Goal: Find specific page/section: Find specific page/section

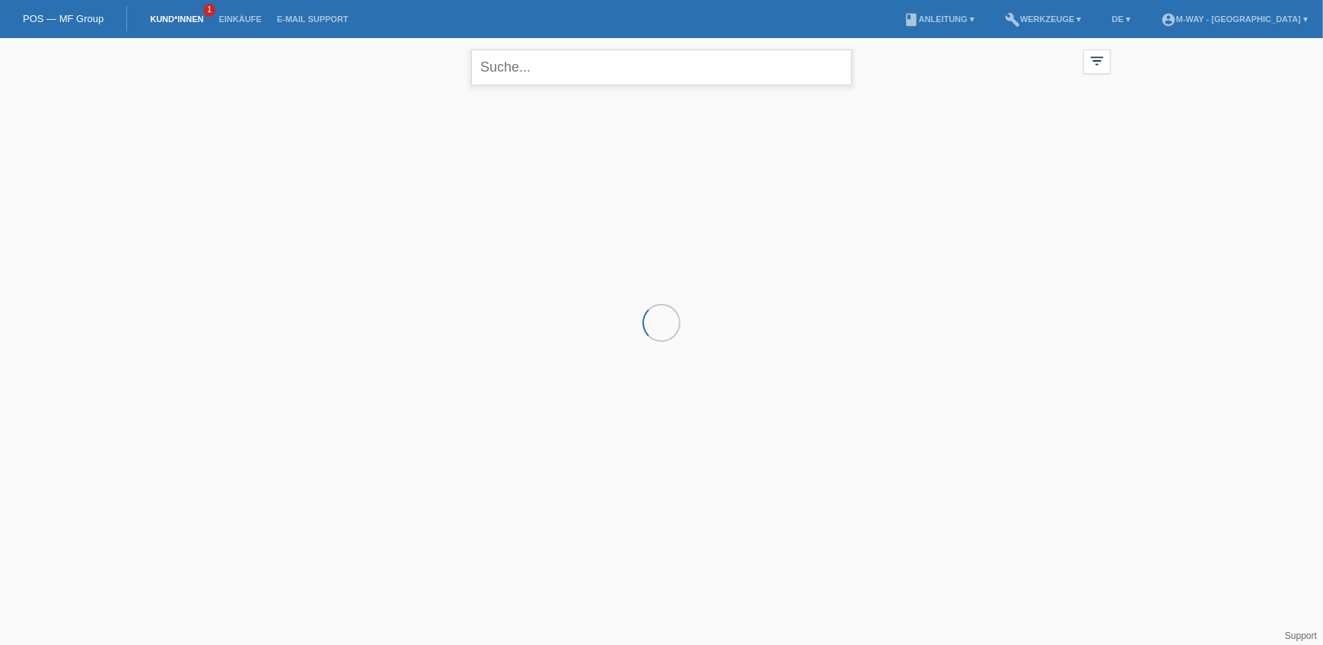
click at [523, 78] on input "text" at bounding box center [661, 67] width 381 height 36
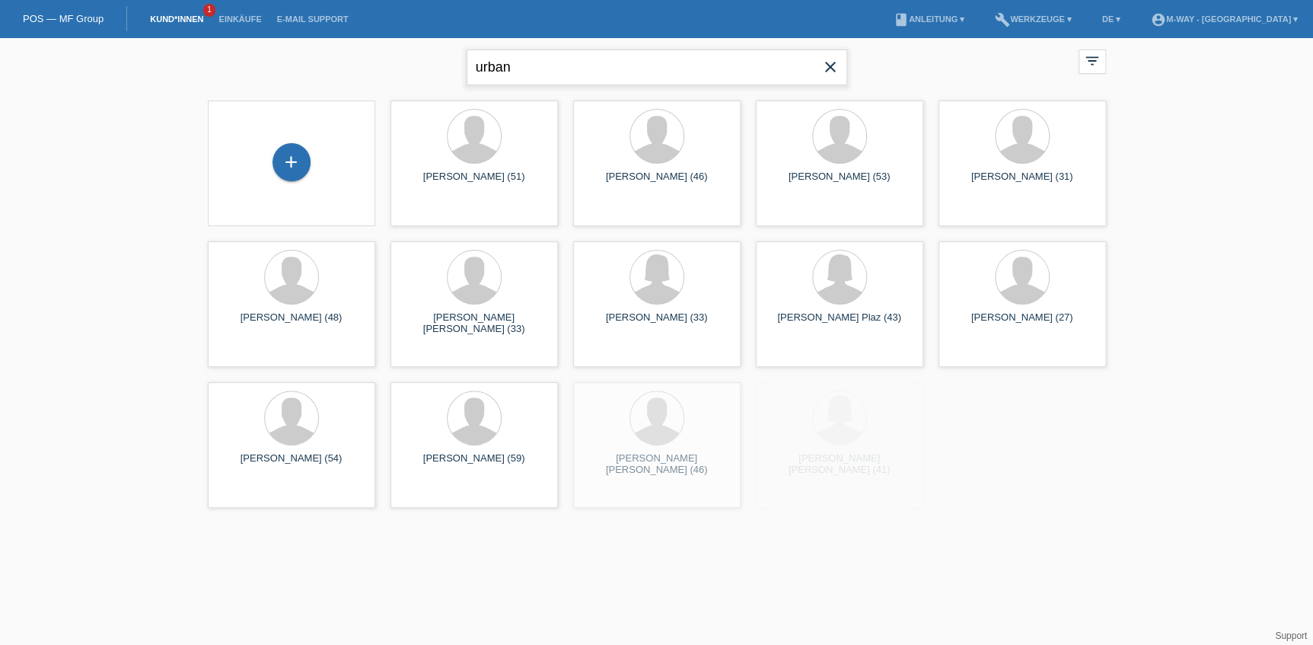
type input "urban"
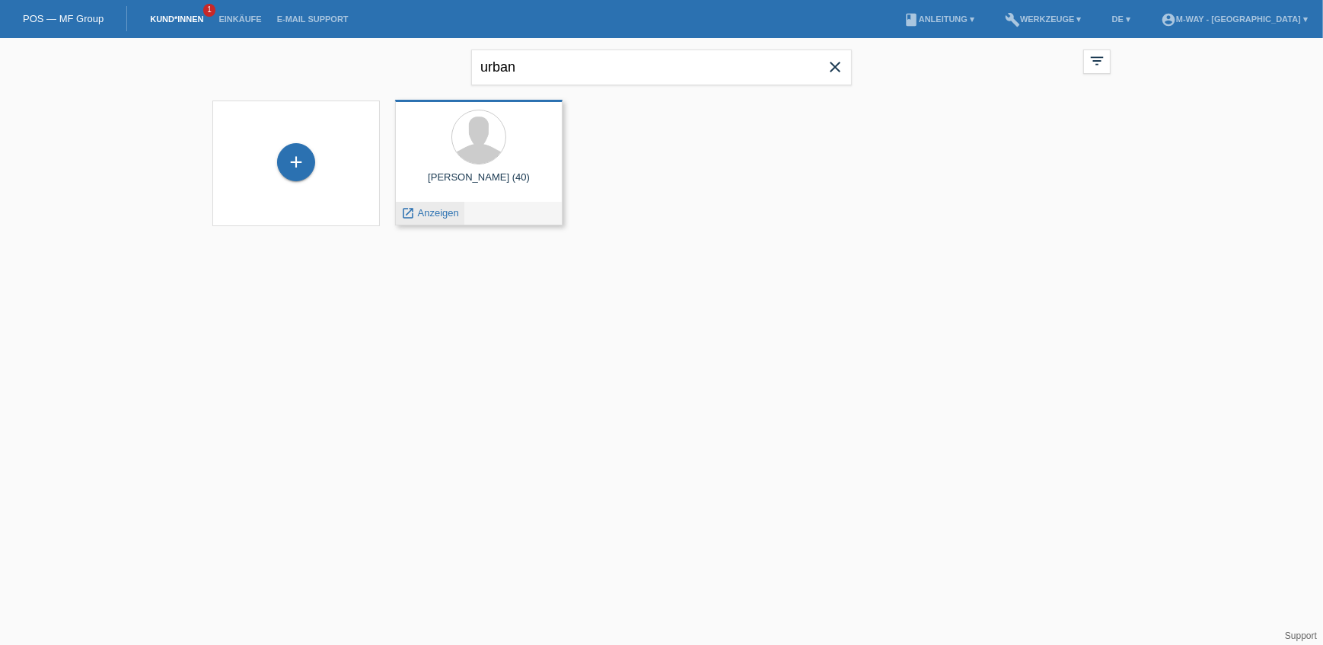
click at [424, 217] on span "Anzeigen" at bounding box center [438, 212] width 41 height 11
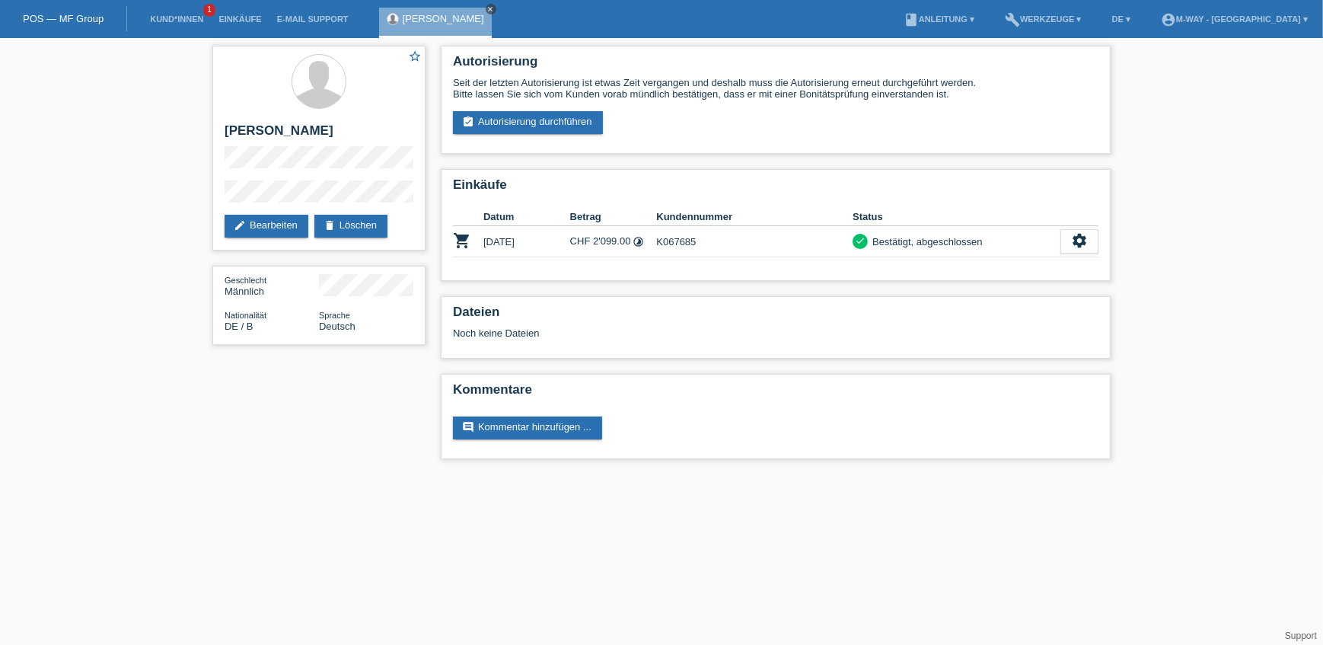
click at [487, 5] on icon "close" at bounding box center [491, 9] width 8 height 8
